Goal: Task Accomplishment & Management: Manage account settings

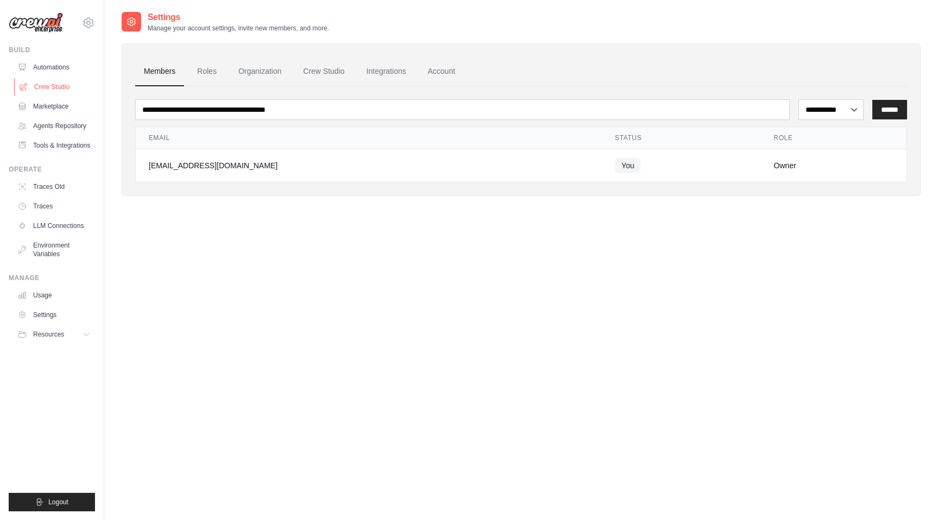
click at [63, 83] on link "Crew Studio" at bounding box center [55, 86] width 82 height 17
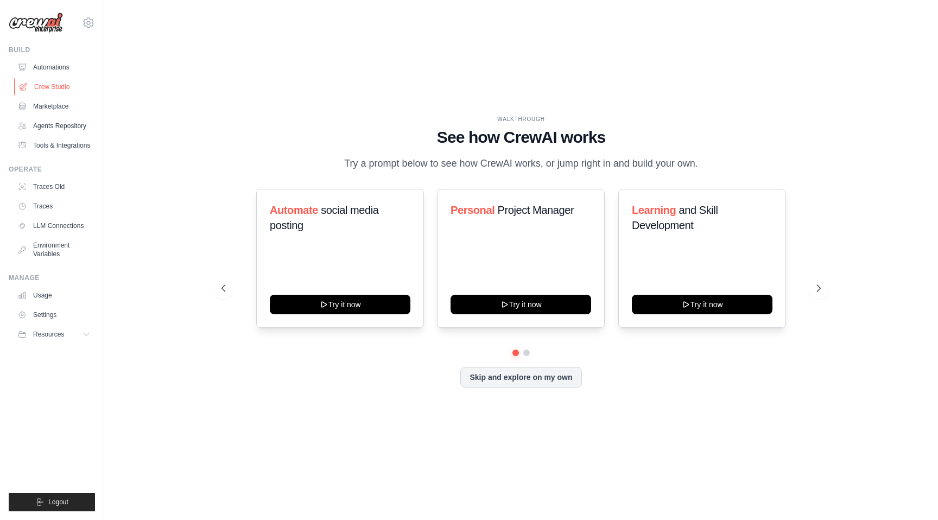
click at [67, 85] on link "Crew Studio" at bounding box center [55, 86] width 82 height 17
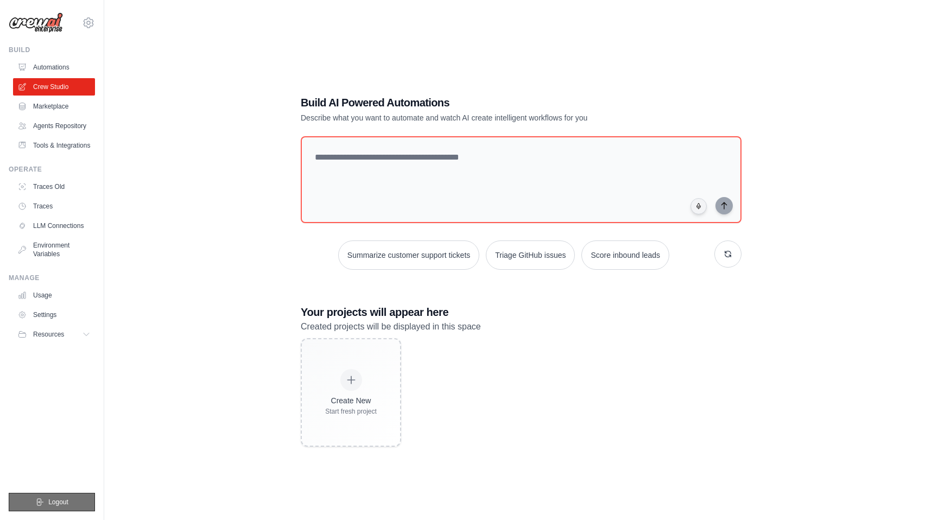
click at [46, 502] on button "Logout" at bounding box center [52, 502] width 86 height 18
